Goal: Information Seeking & Learning: Find specific fact

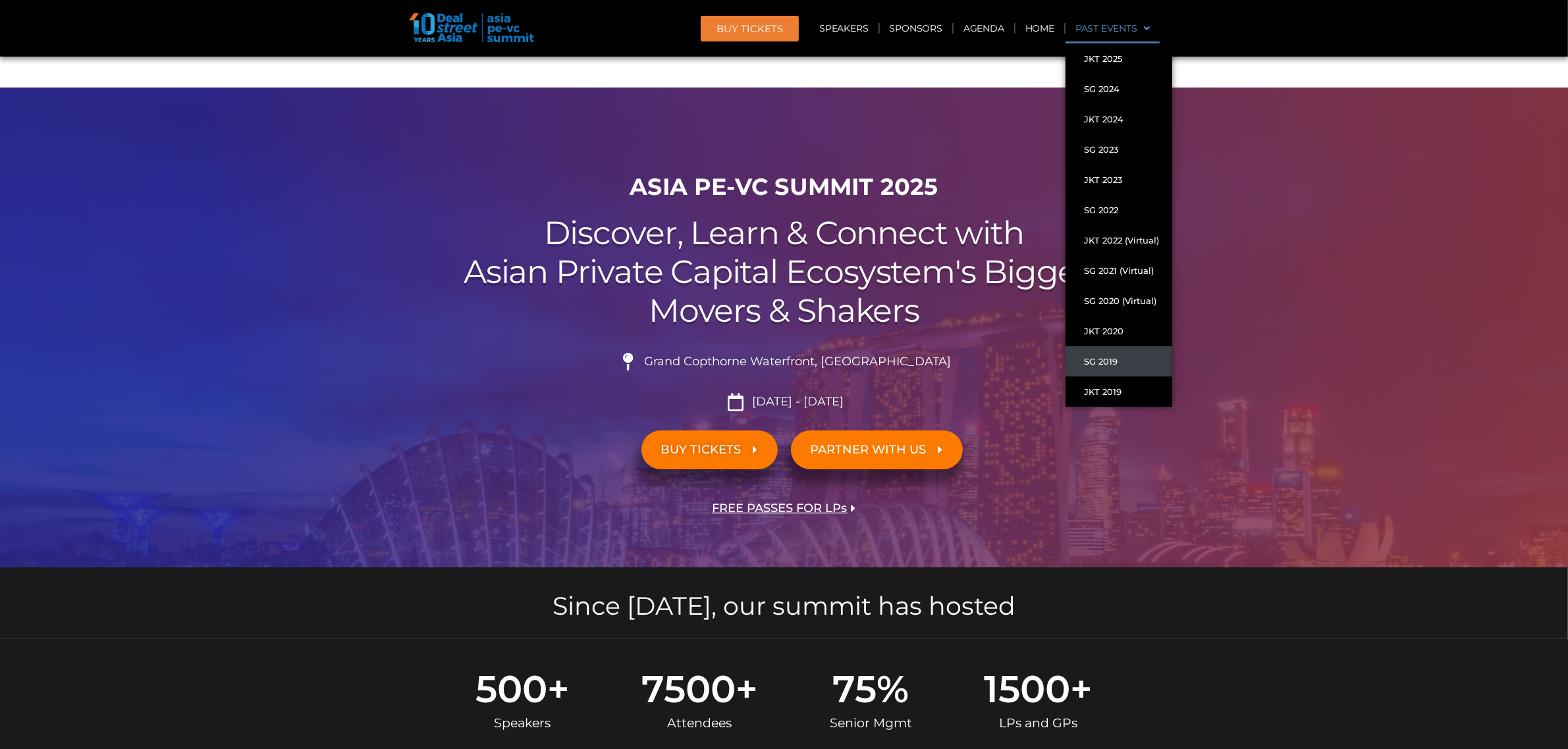
click at [1104, 359] on link "SG 2019" at bounding box center [1119, 361] width 107 height 30
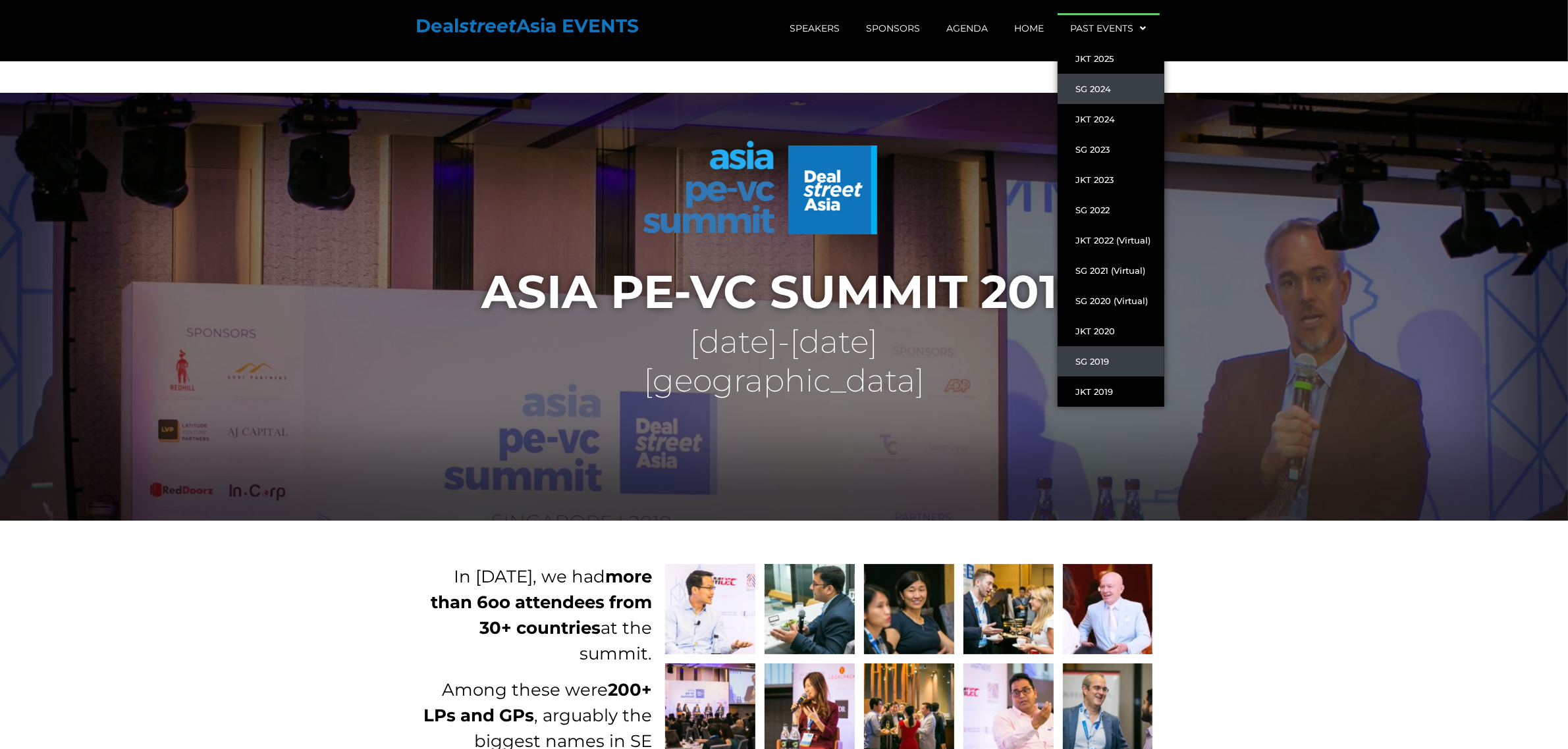
click at [1107, 84] on link "SG 2024" at bounding box center [1111, 89] width 107 height 30
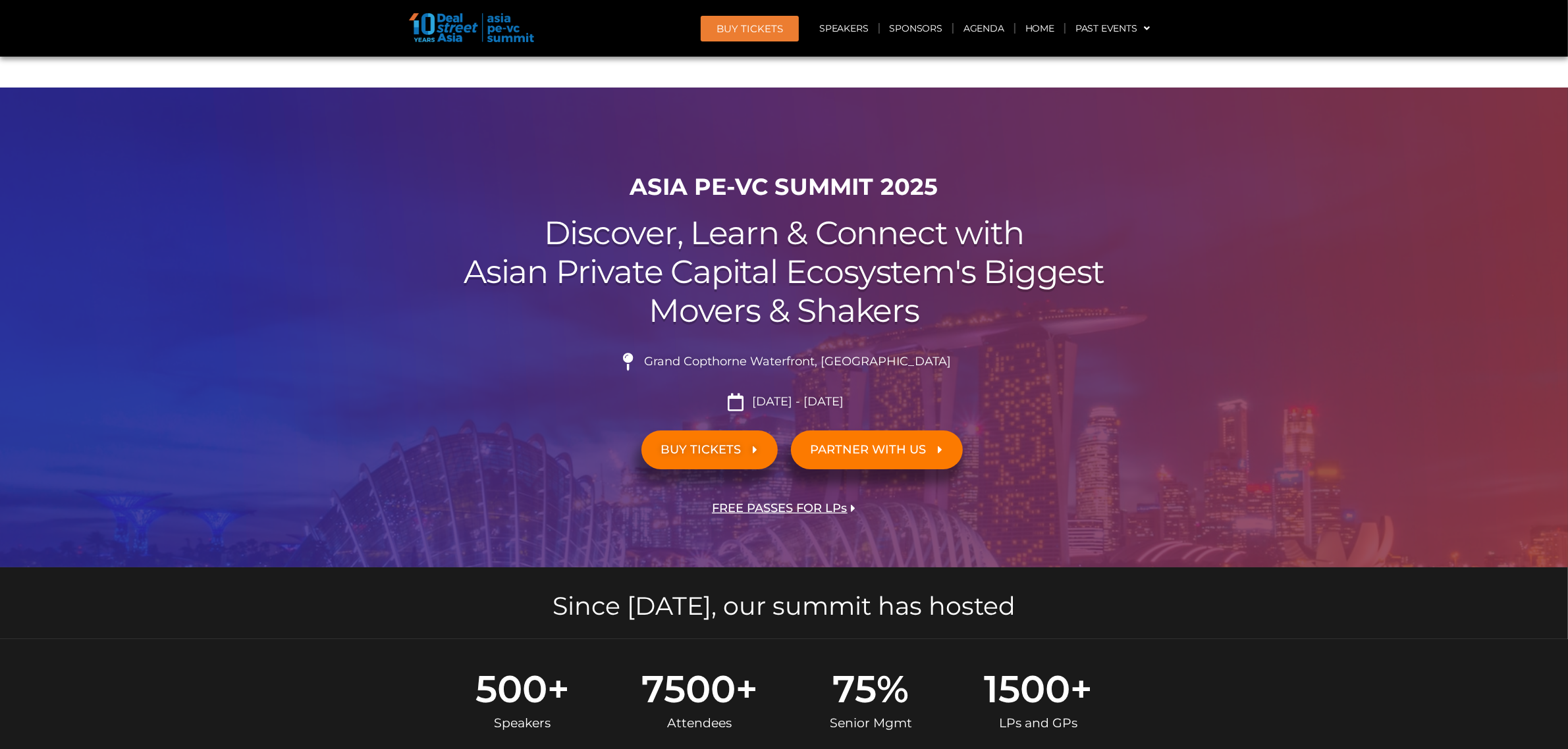
click at [452, 37] on img at bounding box center [471, 27] width 125 height 29
click at [499, 33] on img at bounding box center [471, 27] width 125 height 29
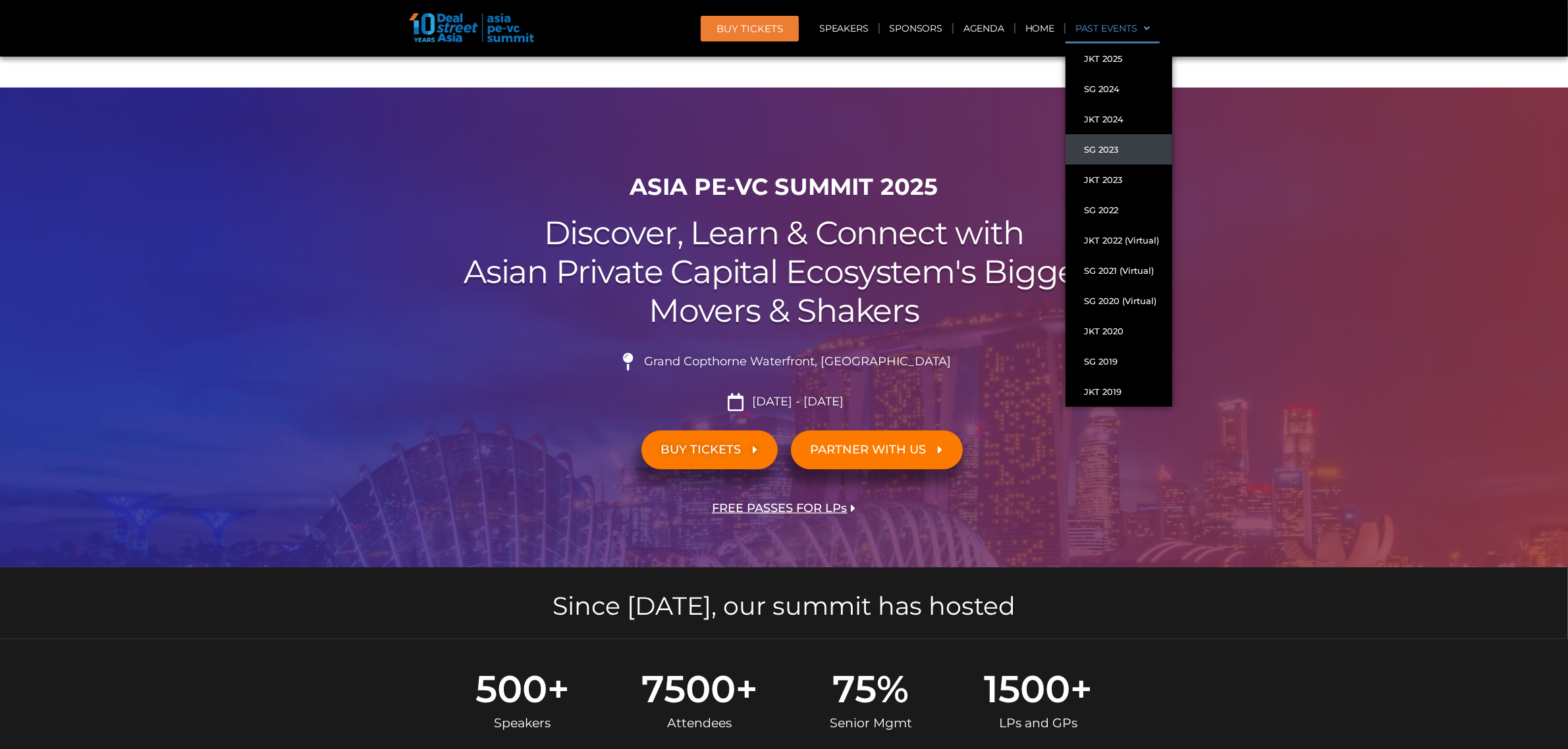
click at [1099, 142] on link "SG 2023" at bounding box center [1119, 149] width 107 height 30
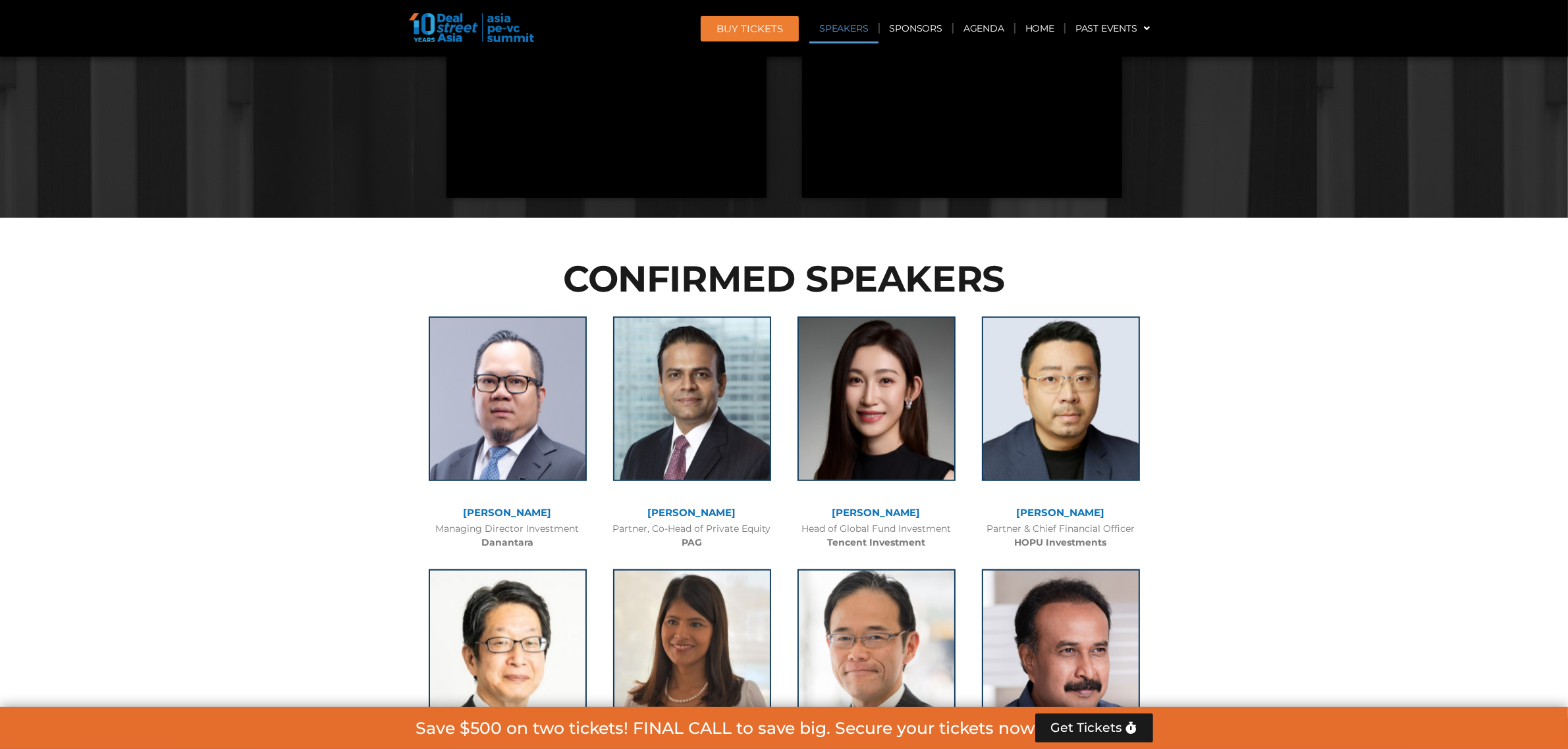
scroll to position [1564, 0]
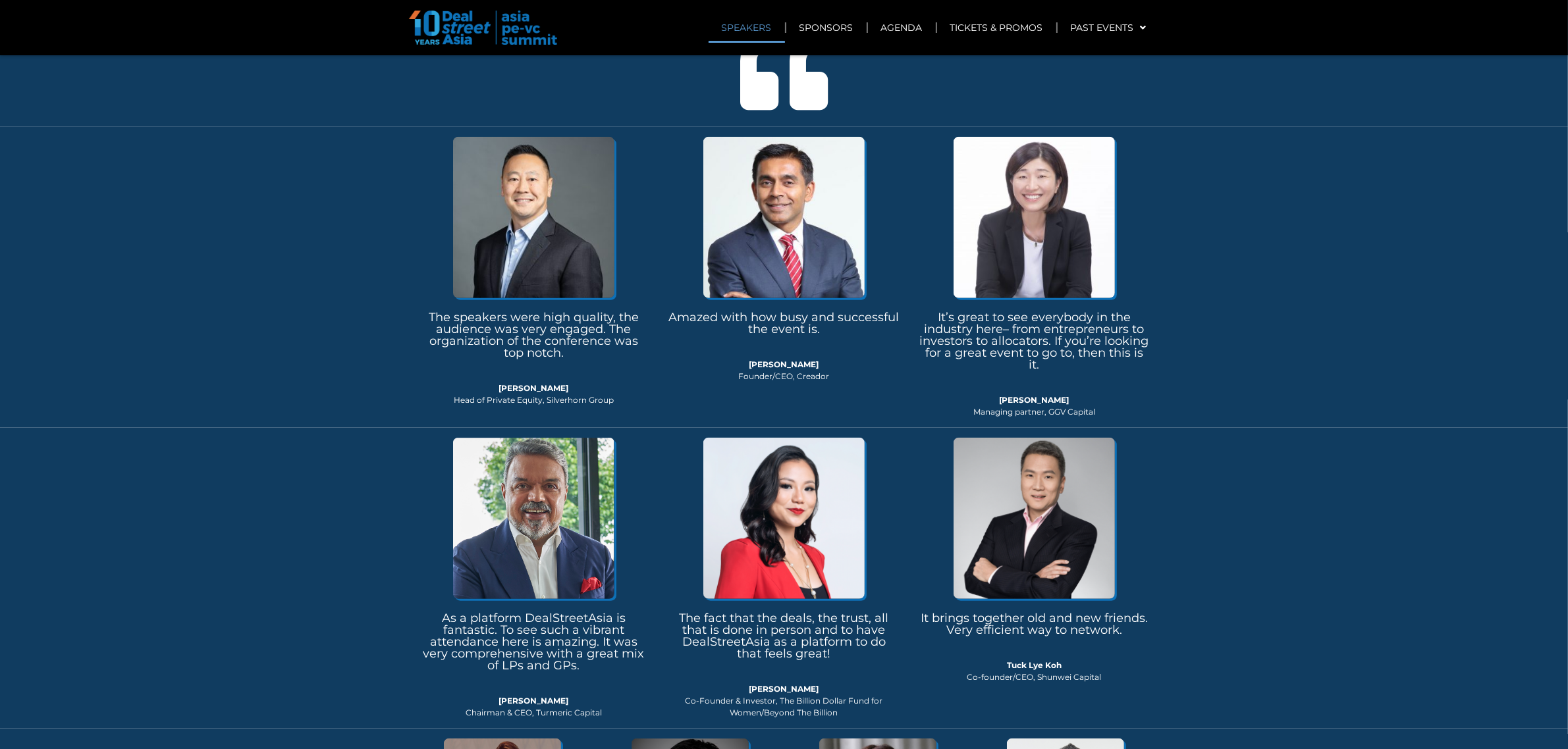
scroll to position [7631, 0]
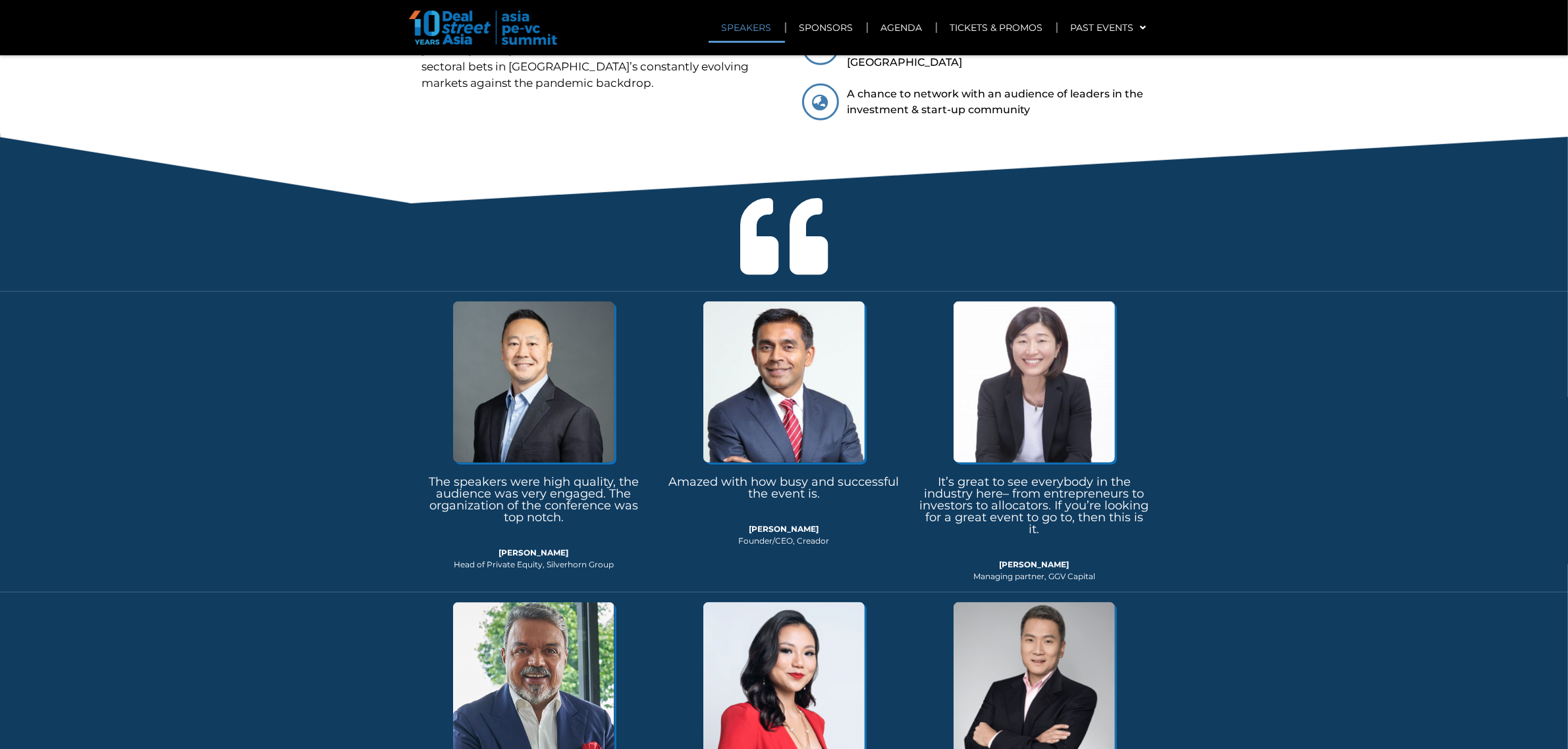
drag, startPoint x: 810, startPoint y: 705, endPoint x: 762, endPoint y: 706, distance: 48.0
copy strong "Sarah Chen"
